Goal: Find contact information: Find contact information

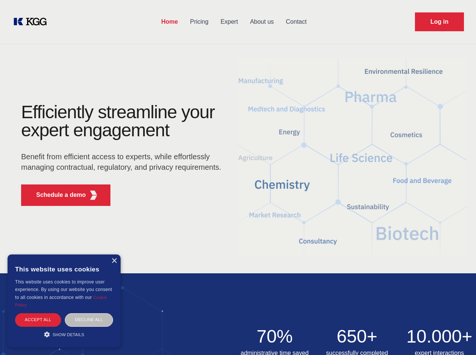
click at [238, 177] on div "Efficiently streamline your expert engagement Benefit from efficient access to …" at bounding box center [123, 157] width 229 height 109
click at [57, 195] on p "Schedule a demo" at bounding box center [61, 195] width 50 height 9
click at [114, 261] on div "× This website uses cookies This website uses cookies to improve user experienc…" at bounding box center [64, 301] width 113 height 93
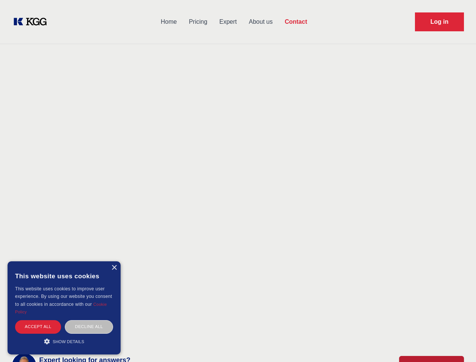
click at [38, 320] on div "Accept all" at bounding box center [38, 326] width 46 height 13
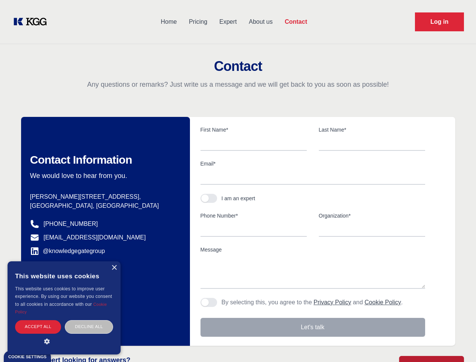
click at [89, 320] on div "Contact Information We would love to hear from you. Postal address [PERSON_NAME…" at bounding box center [105, 231] width 169 height 229
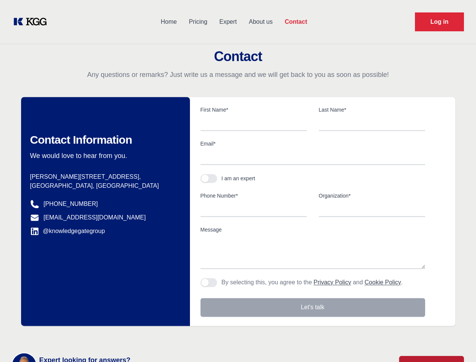
click at [64, 334] on main "Contact Any questions or remarks? Just write us a message and we will get back …" at bounding box center [238, 196] width 476 height 392
